Goal: Find specific page/section: Find specific page/section

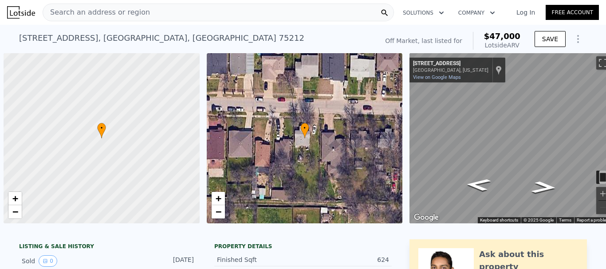
scroll to position [0, 4]
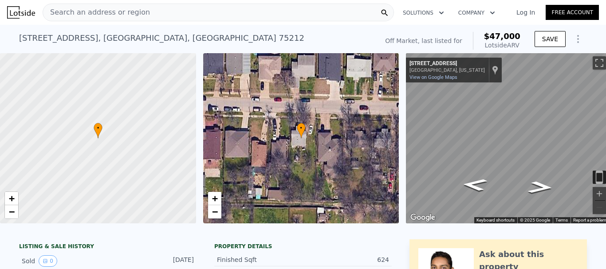
click at [159, 14] on div "Search an address or region" at bounding box center [218, 13] width 351 height 18
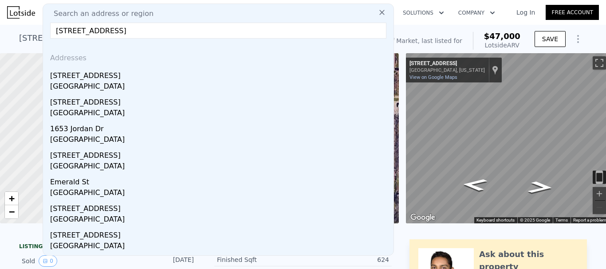
click at [88, 32] on input "[STREET_ADDRESS]" at bounding box center [218, 31] width 336 height 16
paste input "[STREET_ADDRESS][PERSON_NAME]"
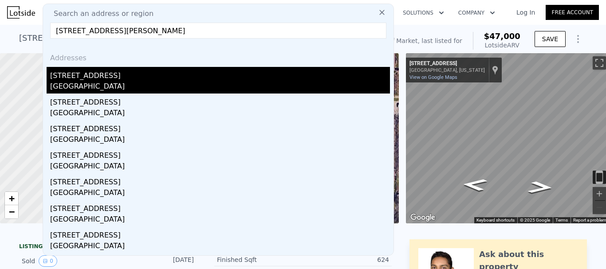
type input "[STREET_ADDRESS][PERSON_NAME]"
click at [94, 82] on div "[GEOGRAPHIC_DATA]" at bounding box center [220, 87] width 340 height 12
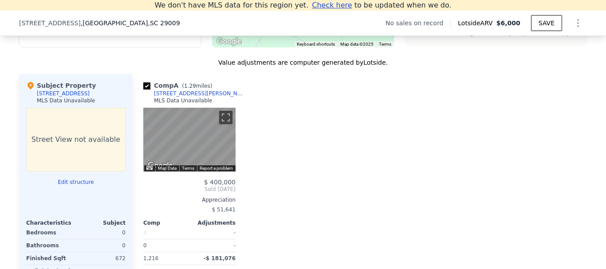
scroll to position [877, 0]
